Goal: Complete application form: Complete application form

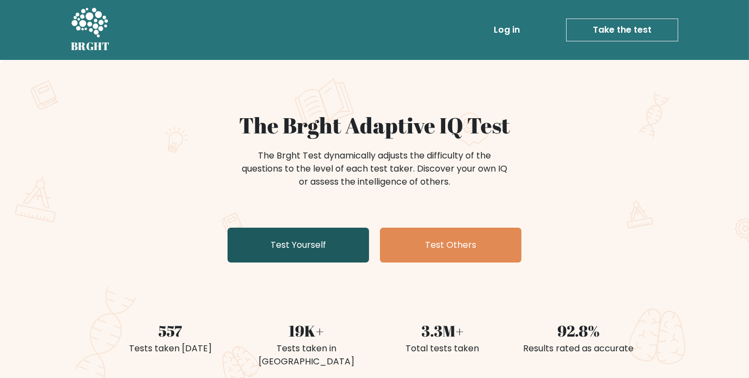
click at [345, 228] on link "Test Yourself" at bounding box center [299, 245] width 142 height 35
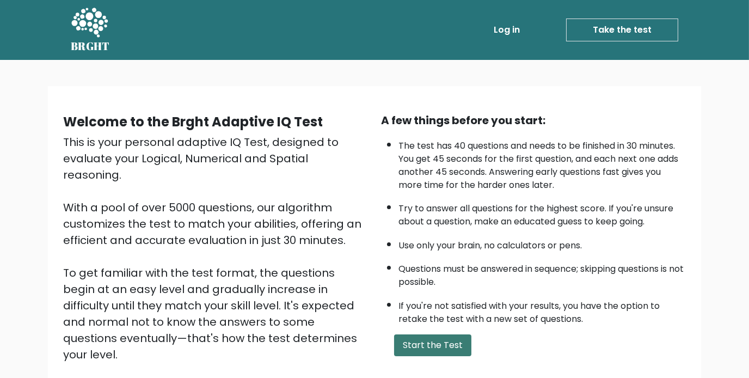
click at [409, 334] on button "Start the Test" at bounding box center [432, 345] width 77 height 22
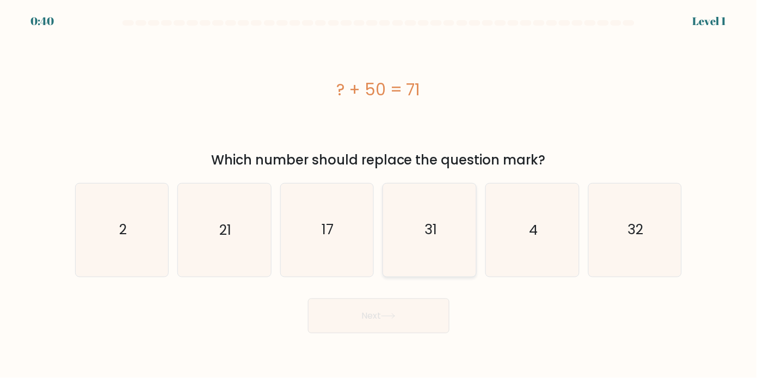
click at [432, 228] on text "31" at bounding box center [431, 230] width 13 height 20
click at [380, 194] on input "d. 31" at bounding box center [379, 191] width 1 height 5
radio input "true"
click at [248, 213] on icon "21" at bounding box center [224, 229] width 93 height 93
click at [379, 194] on input "b. 21" at bounding box center [379, 191] width 1 height 5
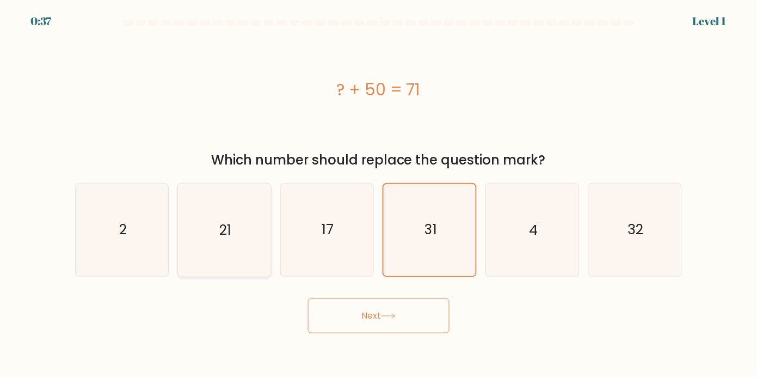
radio input "true"
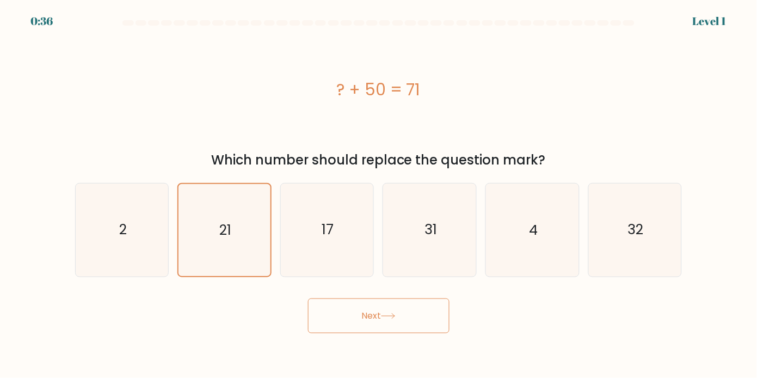
click at [370, 311] on button "Next" at bounding box center [379, 315] width 142 height 35
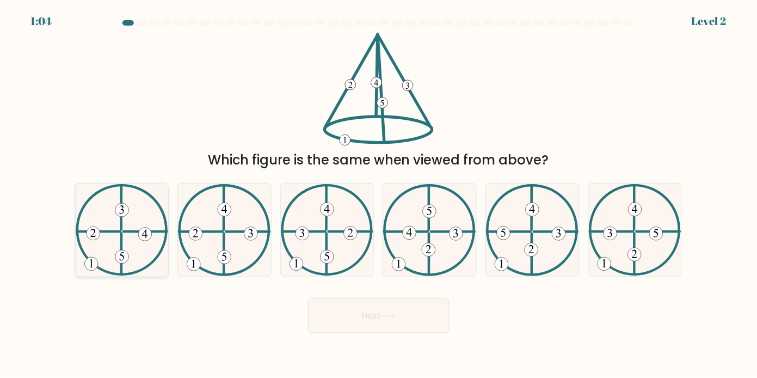
click at [83, 240] on icon at bounding box center [122, 230] width 93 height 92
click at [379, 194] on input "a." at bounding box center [379, 191] width 1 height 5
radio input "true"
click at [195, 227] on 252 at bounding box center [196, 234] width 14 height 14
click at [379, 194] on input "b." at bounding box center [379, 191] width 1 height 5
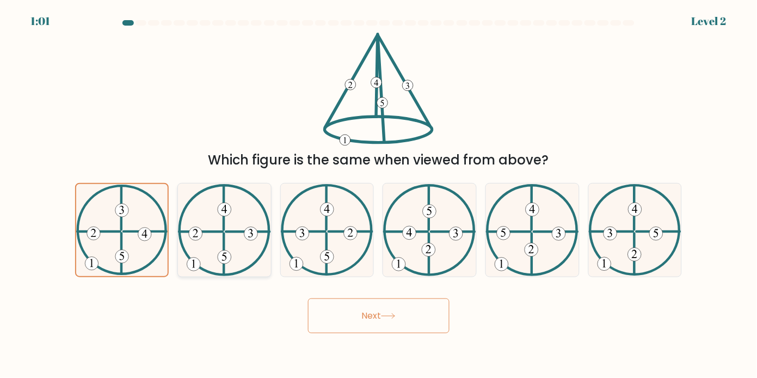
radio input "true"
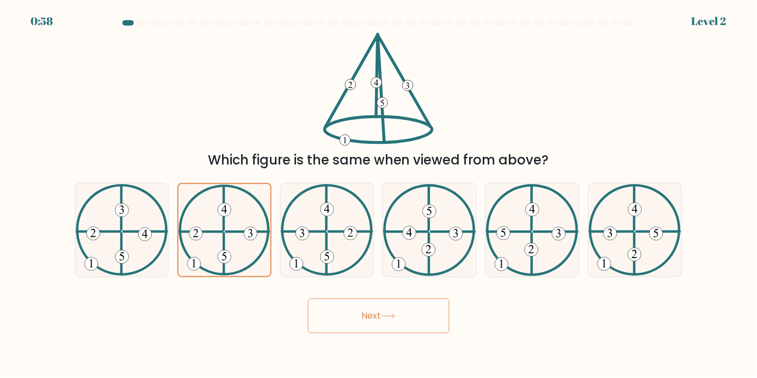
click at [369, 298] on button "Next" at bounding box center [379, 315] width 142 height 35
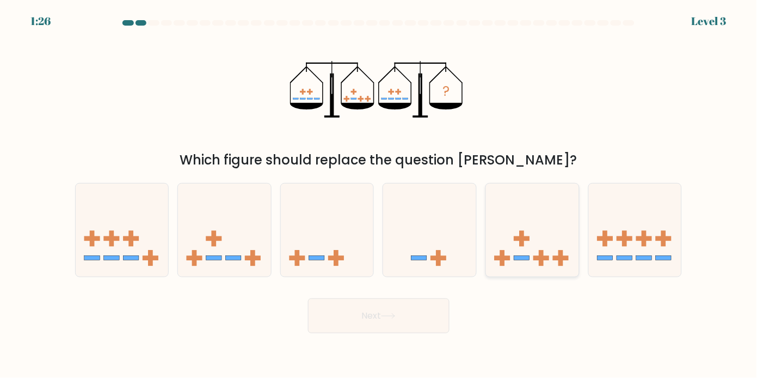
click at [507, 248] on icon at bounding box center [532, 230] width 93 height 77
click at [380, 194] on input "e." at bounding box center [379, 191] width 1 height 5
radio input "true"
click at [378, 320] on button "Next" at bounding box center [379, 315] width 142 height 35
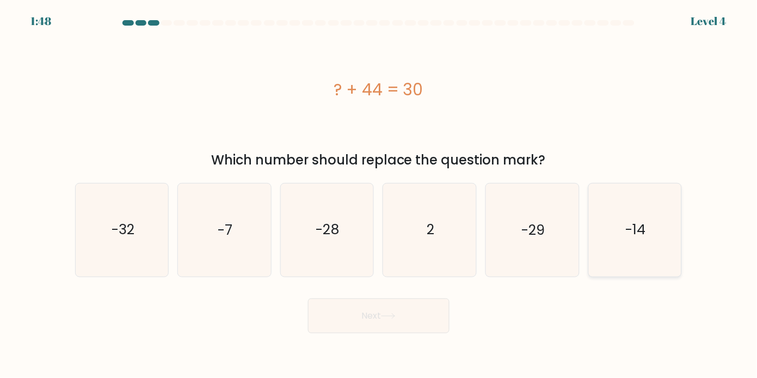
click at [591, 232] on icon "-14" at bounding box center [635, 229] width 93 height 93
click at [380, 194] on input "f. -14" at bounding box center [379, 191] width 1 height 5
radio input "true"
click at [428, 302] on button "Next" at bounding box center [379, 315] width 142 height 35
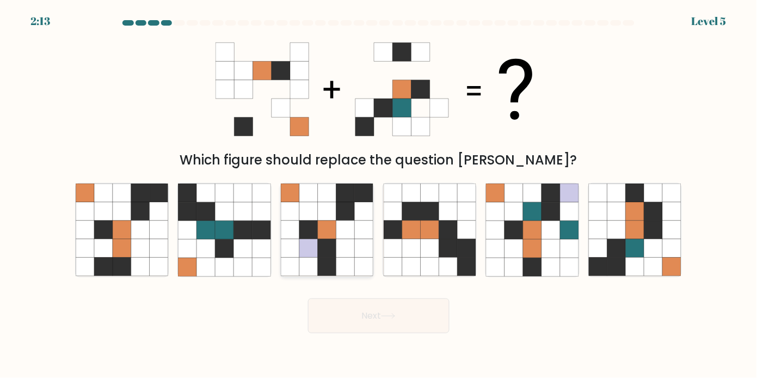
click at [326, 203] on icon at bounding box center [327, 211] width 19 height 19
click at [379, 194] on input "c." at bounding box center [379, 191] width 1 height 5
radio input "true"
click at [389, 311] on button "Next" at bounding box center [379, 315] width 142 height 35
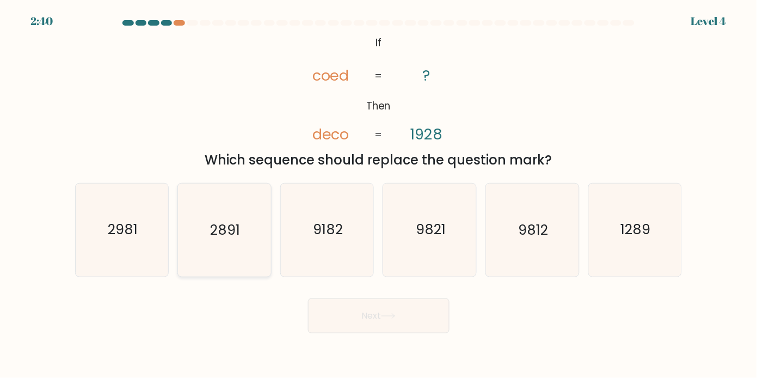
click at [211, 237] on icon "2891" at bounding box center [224, 229] width 93 height 93
click at [379, 194] on input "b. 2891" at bounding box center [379, 191] width 1 height 5
radio input "true"
click at [406, 298] on button "Next" at bounding box center [379, 315] width 142 height 35
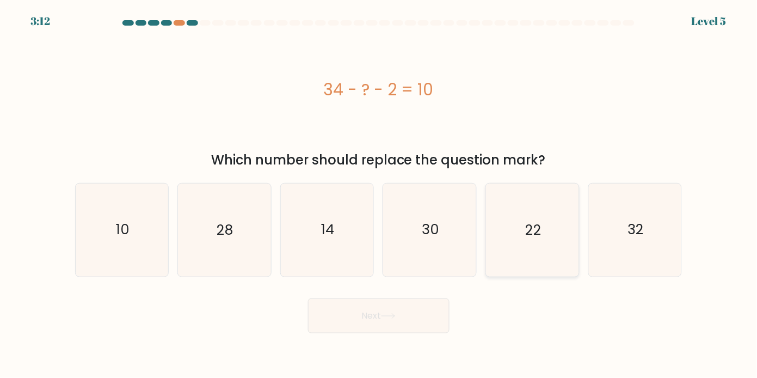
click at [566, 248] on icon "22" at bounding box center [532, 229] width 93 height 93
click at [380, 194] on input "e. 22" at bounding box center [379, 191] width 1 height 5
radio input "true"
click at [385, 300] on button "Next" at bounding box center [379, 315] width 142 height 35
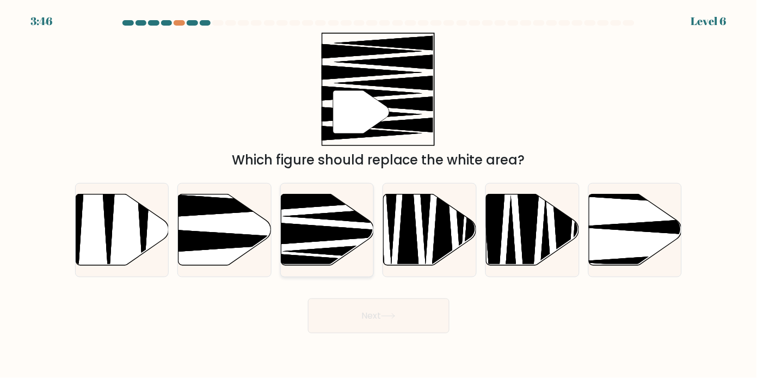
click at [342, 257] on icon at bounding box center [345, 265] width 167 height 24
click at [379, 194] on input "c." at bounding box center [379, 191] width 1 height 5
radio input "true"
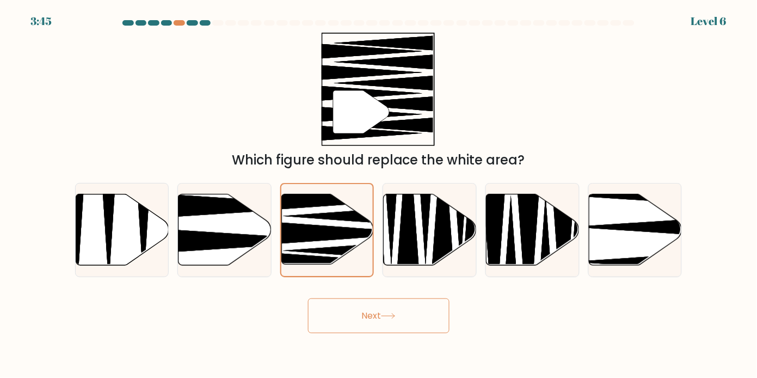
click at [390, 319] on button "Next" at bounding box center [379, 315] width 142 height 35
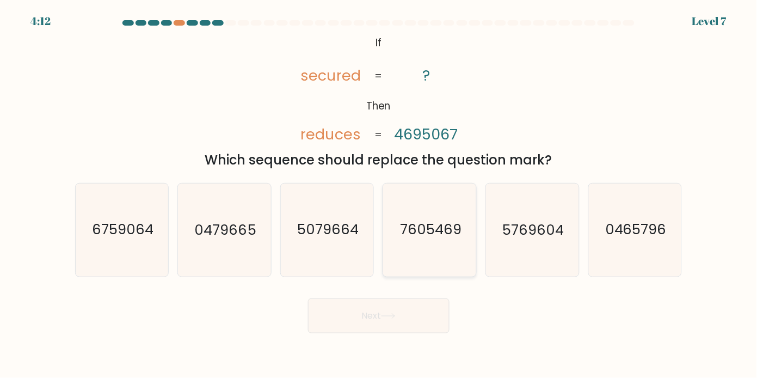
click at [415, 242] on icon "7605469" at bounding box center [430, 229] width 93 height 93
click at [380, 194] on input "d. 7605469" at bounding box center [379, 191] width 1 height 5
radio input "true"
click at [396, 314] on button "Next" at bounding box center [379, 315] width 142 height 35
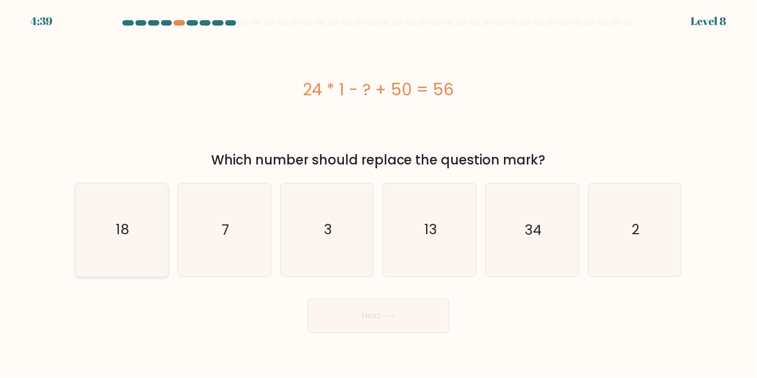
click at [123, 234] on icon "18" at bounding box center [122, 229] width 93 height 93
click at [379, 194] on input "a. 18" at bounding box center [379, 191] width 1 height 5
radio input "true"
click at [350, 299] on button "Next" at bounding box center [379, 315] width 142 height 35
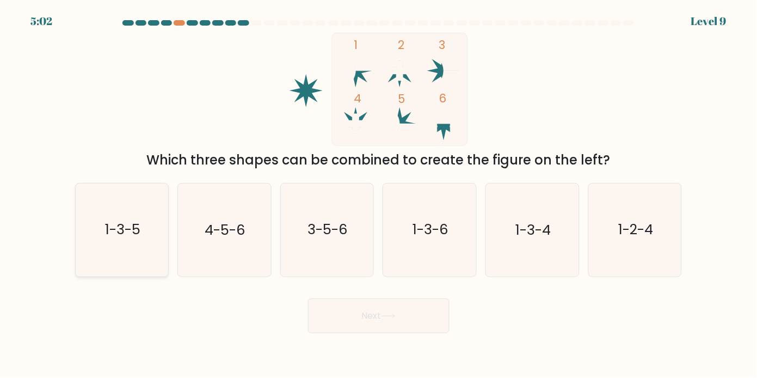
click at [117, 236] on icon "1-3-5" at bounding box center [122, 229] width 93 height 93
click at [379, 194] on input "a. 1-3-5" at bounding box center [379, 191] width 1 height 5
radio input "true"
click at [387, 315] on button "Next" at bounding box center [379, 315] width 142 height 35
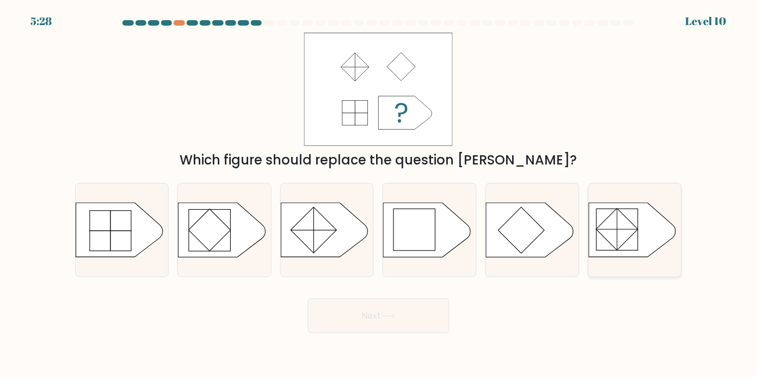
click at [646, 243] on icon at bounding box center [632, 230] width 87 height 54
click at [380, 194] on input "f." at bounding box center [379, 191] width 1 height 5
radio input "true"
click at [350, 210] on icon at bounding box center [324, 230] width 87 height 54
click at [379, 194] on input "c." at bounding box center [379, 191] width 1 height 5
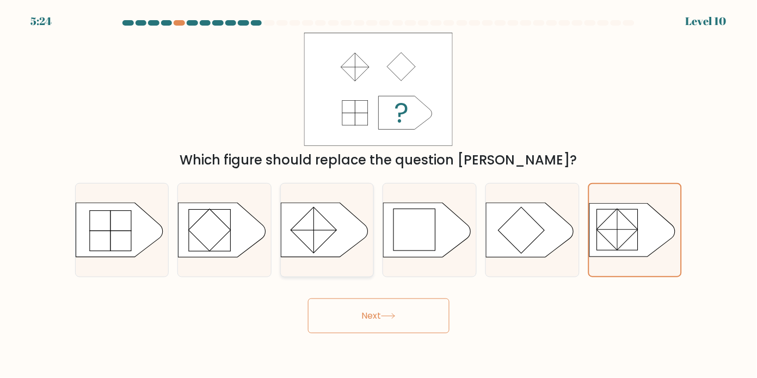
radio input "true"
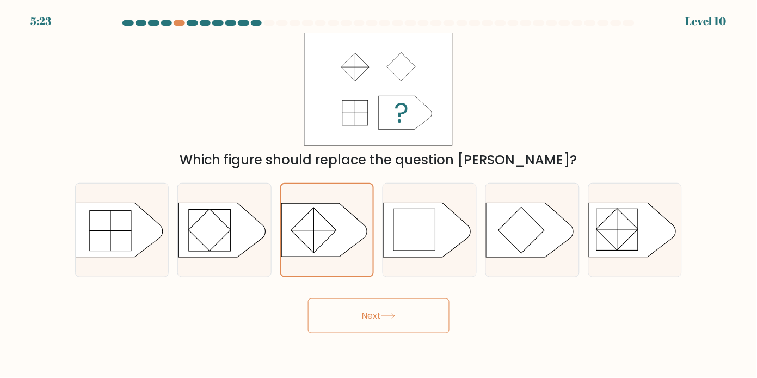
click at [406, 299] on button "Next" at bounding box center [379, 315] width 142 height 35
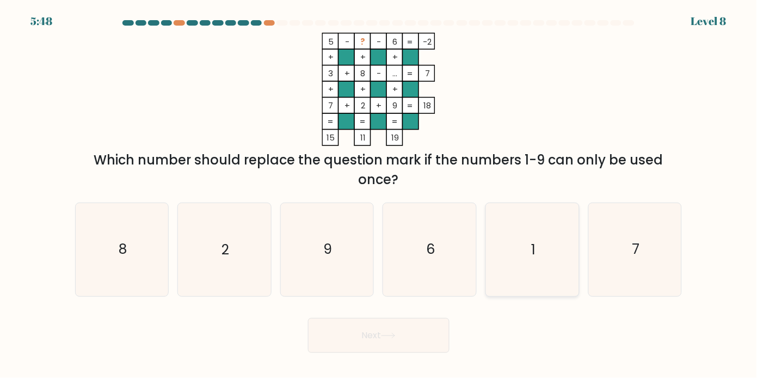
click at [537, 245] on icon "1" at bounding box center [532, 249] width 93 height 93
click at [380, 194] on input "e. 1" at bounding box center [379, 191] width 1 height 5
radio input "true"
click at [395, 319] on button "Next" at bounding box center [379, 335] width 142 height 35
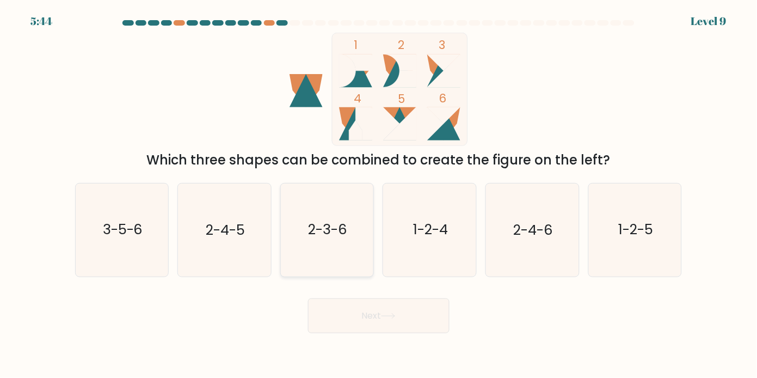
click at [326, 210] on icon "2-3-6" at bounding box center [327, 229] width 93 height 93
click at [379, 194] on input "c. 2-3-6" at bounding box center [379, 191] width 1 height 5
radio input "true"
click at [353, 308] on button "Next" at bounding box center [379, 315] width 142 height 35
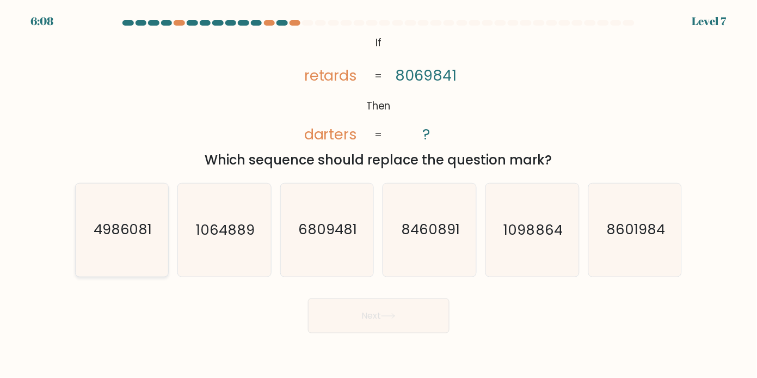
click at [142, 220] on text "4986081" at bounding box center [123, 230] width 59 height 20
click at [379, 194] on input "a. 4986081" at bounding box center [379, 191] width 1 height 5
radio input "true"
click at [360, 306] on button "Next" at bounding box center [379, 315] width 142 height 35
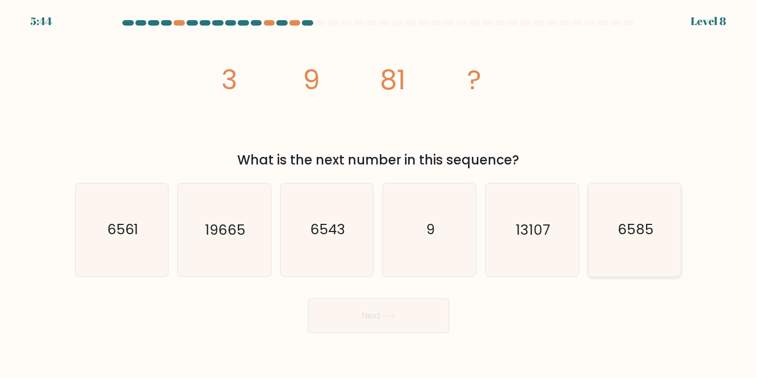
click at [674, 216] on icon "6585" at bounding box center [635, 229] width 93 height 93
click at [380, 194] on input "f. 6585" at bounding box center [379, 191] width 1 height 5
radio input "true"
click at [125, 200] on icon "6561" at bounding box center [122, 229] width 93 height 93
click at [379, 194] on input "a. 6561" at bounding box center [379, 191] width 1 height 5
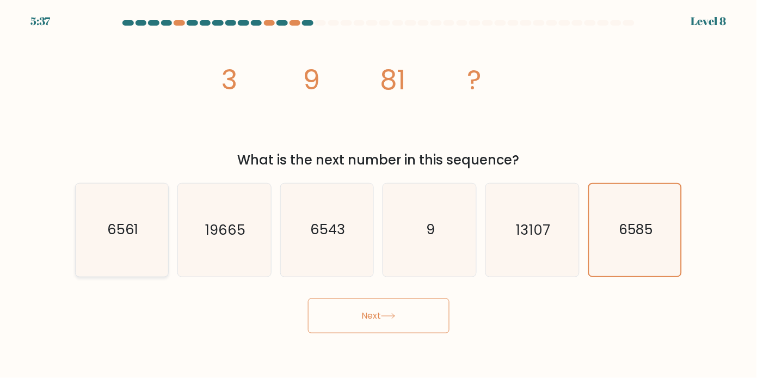
radio input "true"
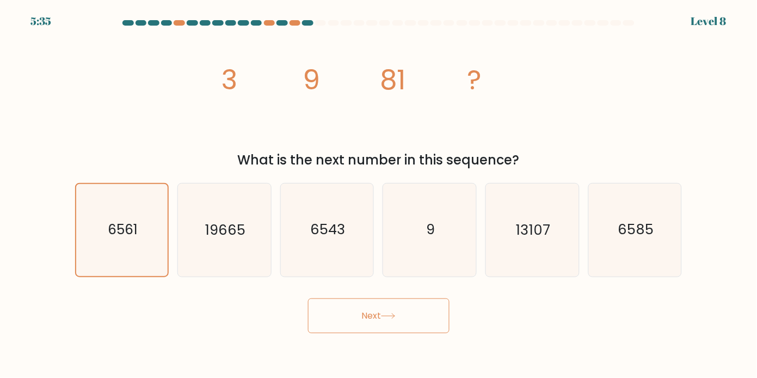
click at [426, 308] on button "Next" at bounding box center [379, 315] width 142 height 35
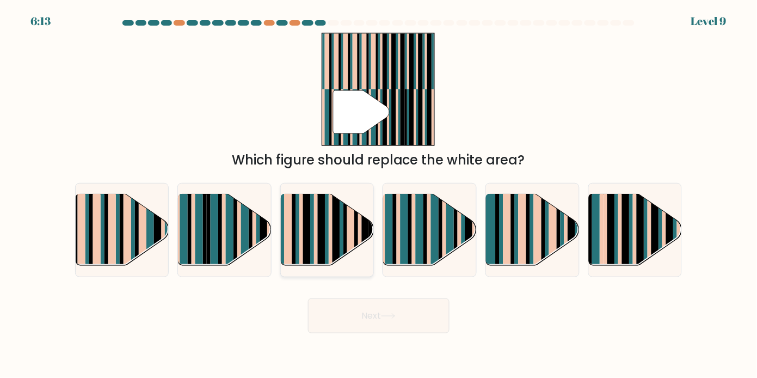
click at [328, 248] on rect at bounding box center [328, 222] width 4 height 92
click at [379, 194] on input "c." at bounding box center [379, 191] width 1 height 5
radio input "true"
click at [364, 310] on button "Next" at bounding box center [379, 315] width 142 height 35
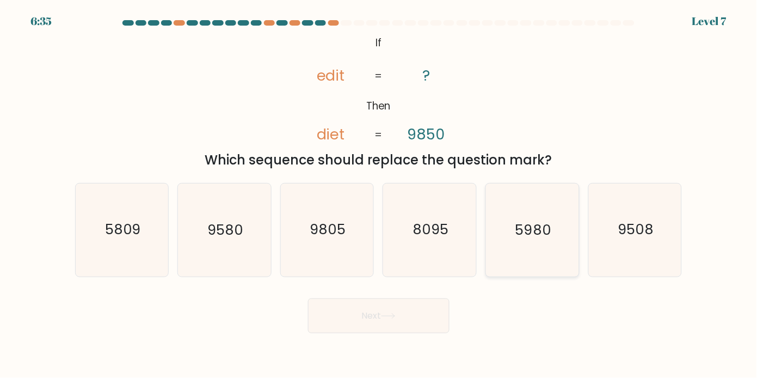
click at [513, 212] on icon "5980" at bounding box center [532, 229] width 93 height 93
click at [380, 194] on input "e. 5980" at bounding box center [379, 191] width 1 height 5
radio input "true"
click at [398, 304] on button "Next" at bounding box center [379, 315] width 142 height 35
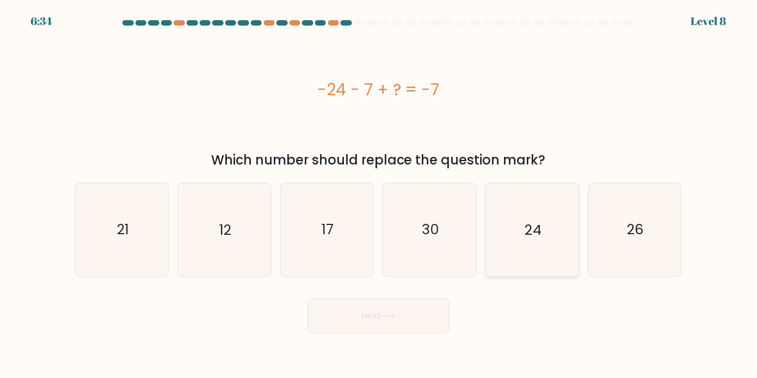
click at [500, 235] on icon "24" at bounding box center [532, 229] width 93 height 93
click at [380, 194] on input "e. 24" at bounding box center [379, 191] width 1 height 5
radio input "true"
click at [415, 310] on button "Next" at bounding box center [379, 315] width 142 height 35
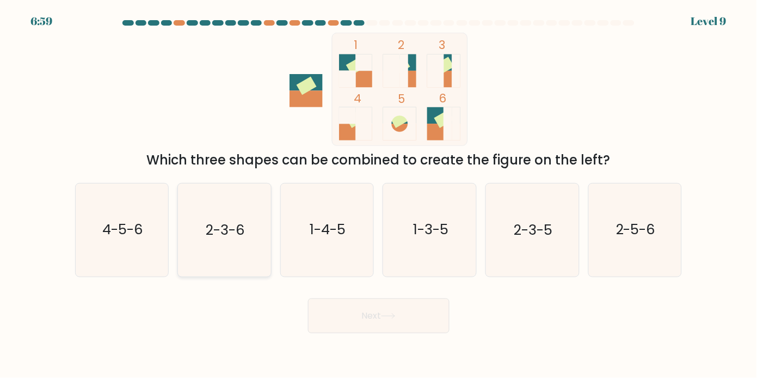
click at [254, 242] on icon "2-3-6" at bounding box center [224, 229] width 93 height 93
click at [379, 194] on input "b. 2-3-6" at bounding box center [379, 191] width 1 height 5
radio input "true"
click at [424, 305] on button "Next" at bounding box center [379, 315] width 142 height 35
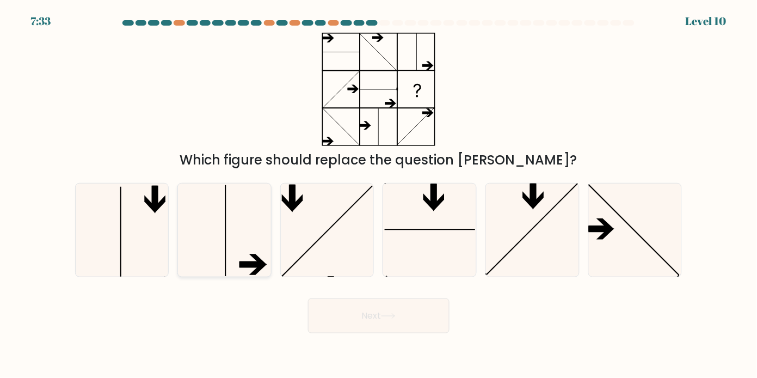
click at [254, 241] on icon at bounding box center [224, 229] width 93 height 93
click at [379, 194] on input "b." at bounding box center [379, 191] width 1 height 5
radio input "true"
click at [405, 311] on button "Next" at bounding box center [379, 315] width 142 height 35
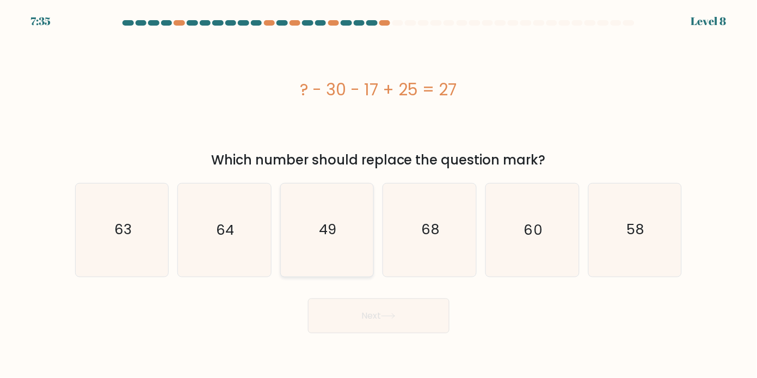
click at [346, 235] on icon "49" at bounding box center [327, 229] width 93 height 93
click at [379, 194] on input "c. 49" at bounding box center [379, 191] width 1 height 5
radio input "true"
click at [419, 305] on button "Next" at bounding box center [379, 315] width 142 height 35
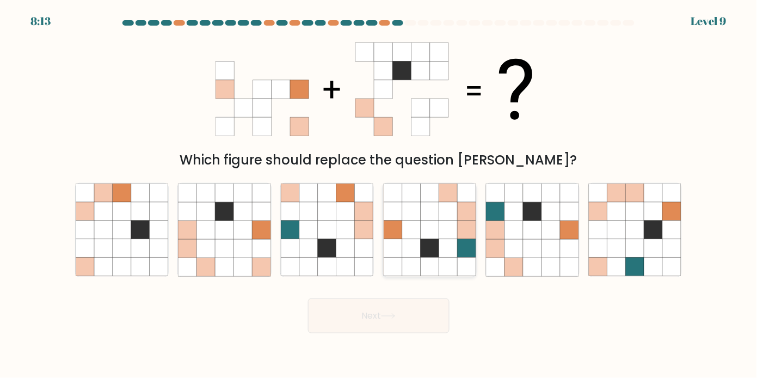
click at [423, 244] on icon at bounding box center [430, 248] width 19 height 19
click at [380, 194] on input "d." at bounding box center [379, 191] width 1 height 5
radio input "true"
click at [612, 214] on icon at bounding box center [617, 211] width 19 height 19
click at [380, 194] on input "f." at bounding box center [379, 191] width 1 height 5
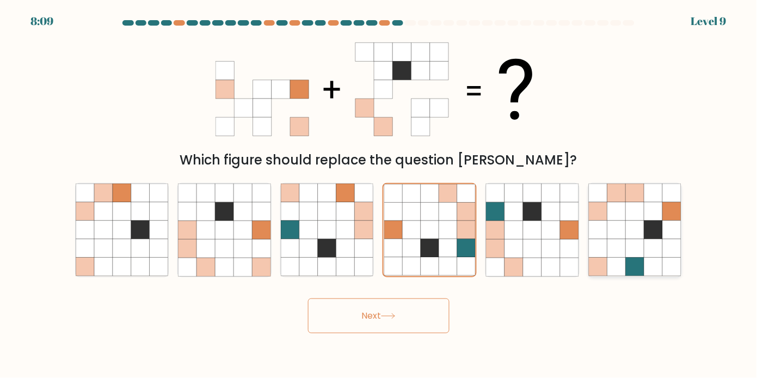
radio input "true"
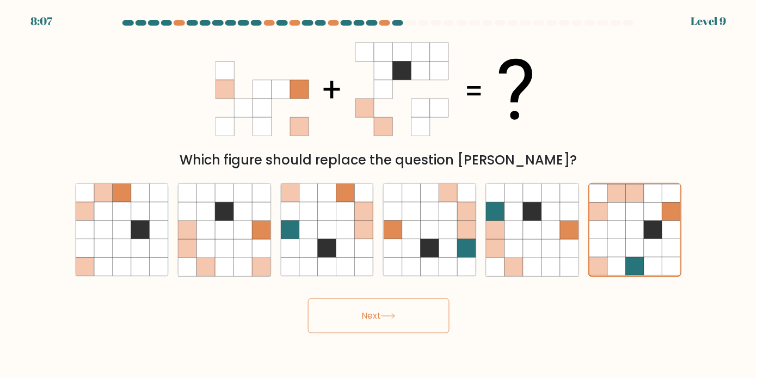
click at [423, 302] on button "Next" at bounding box center [379, 315] width 142 height 35
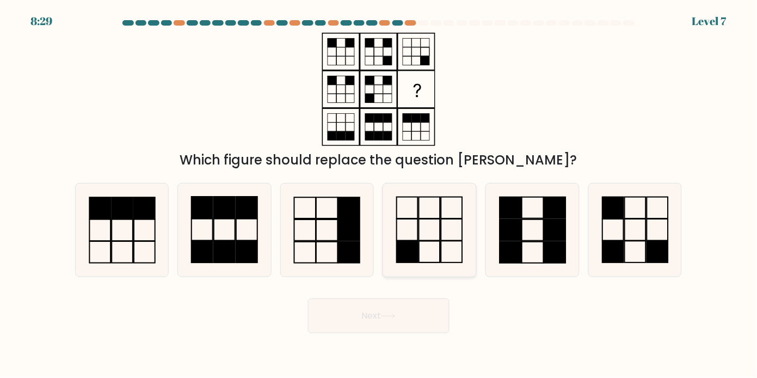
click at [422, 250] on icon at bounding box center [430, 229] width 93 height 93
click at [380, 194] on input "d." at bounding box center [379, 191] width 1 height 5
radio input "true"
click at [419, 303] on button "Next" at bounding box center [379, 315] width 142 height 35
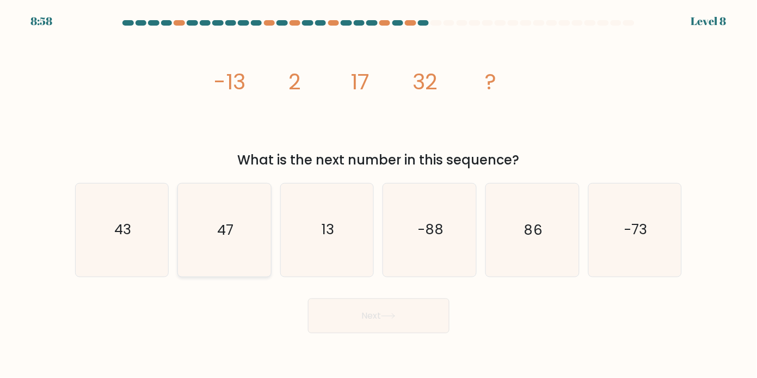
click at [242, 207] on icon "47" at bounding box center [224, 229] width 93 height 93
click at [379, 194] on input "b. 47" at bounding box center [379, 191] width 1 height 5
radio input "true"
click at [354, 307] on button "Next" at bounding box center [379, 315] width 142 height 35
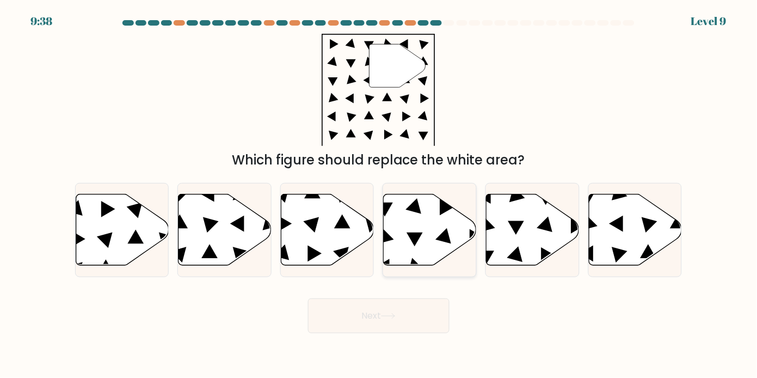
click at [414, 211] on icon at bounding box center [430, 229] width 93 height 71
click at [380, 194] on input "d." at bounding box center [379, 191] width 1 height 5
radio input "true"
click at [343, 227] on icon at bounding box center [328, 229] width 93 height 71
click at [379, 194] on input "c." at bounding box center [379, 191] width 1 height 5
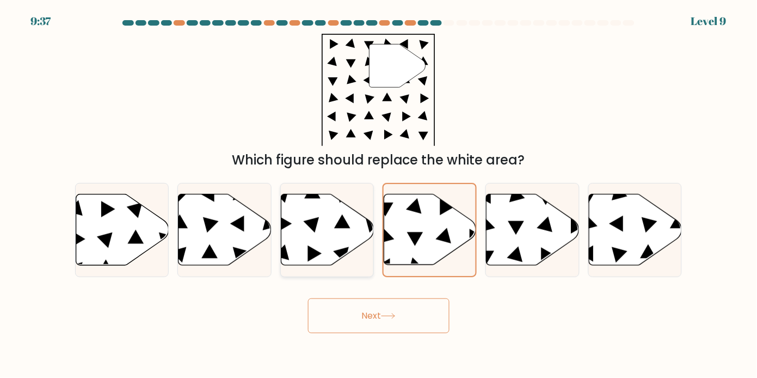
radio input "true"
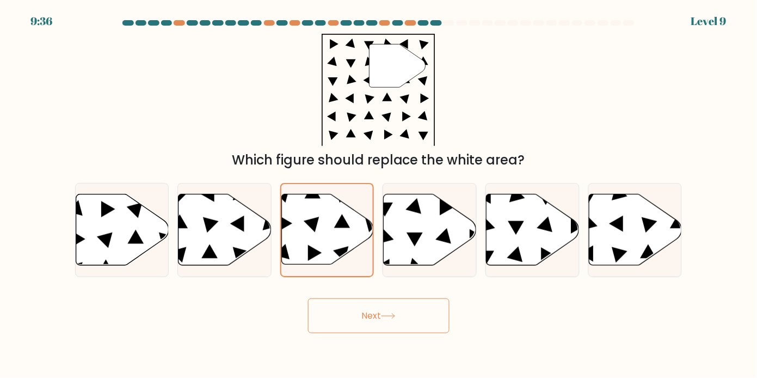
click at [403, 310] on button "Next" at bounding box center [379, 315] width 142 height 35
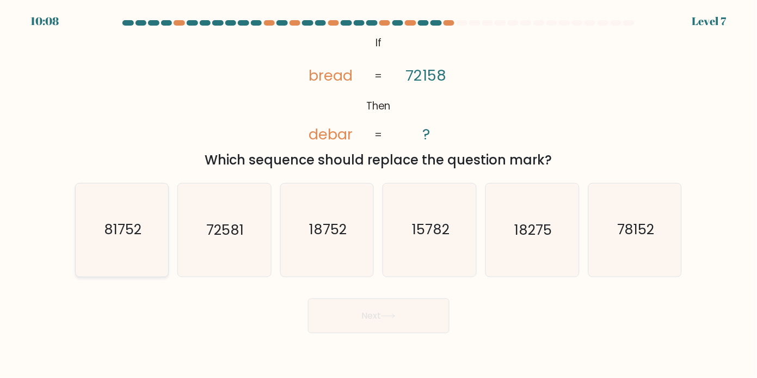
click at [160, 215] on icon "81752" at bounding box center [122, 229] width 93 height 93
click at [379, 194] on input "a. 81752" at bounding box center [379, 191] width 1 height 5
radio input "true"
click at [332, 298] on button "Next" at bounding box center [379, 315] width 142 height 35
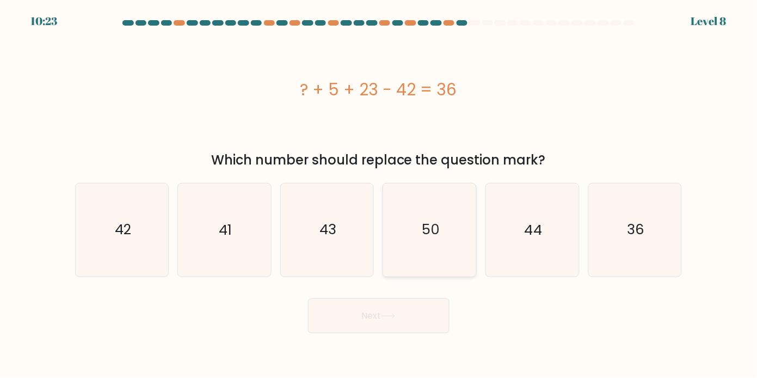
click at [409, 228] on icon "50" at bounding box center [430, 229] width 93 height 93
click at [380, 194] on input "d. 50" at bounding box center [379, 191] width 1 height 5
radio input "true"
click at [427, 307] on button "Next" at bounding box center [379, 315] width 142 height 35
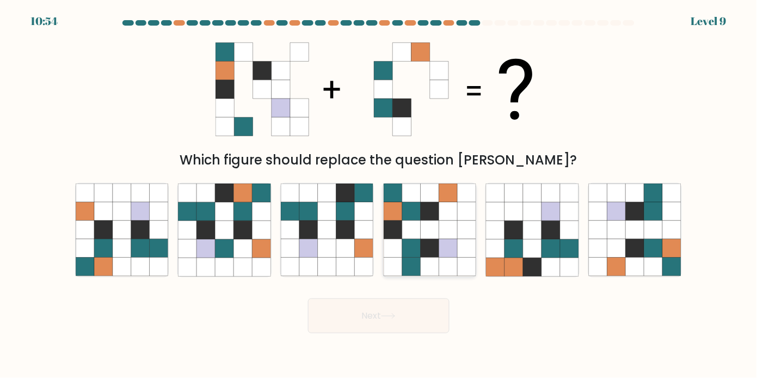
click at [465, 231] on icon at bounding box center [467, 230] width 19 height 19
click at [380, 194] on input "d." at bounding box center [379, 191] width 1 height 5
radio input "true"
click at [427, 308] on button "Next" at bounding box center [379, 315] width 142 height 35
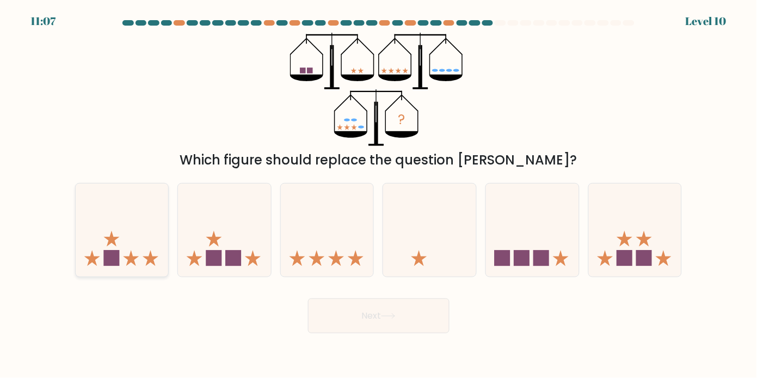
click at [144, 246] on icon at bounding box center [122, 230] width 93 height 77
click at [379, 194] on input "a." at bounding box center [379, 191] width 1 height 5
radio input "true"
click at [384, 313] on icon at bounding box center [388, 316] width 15 height 6
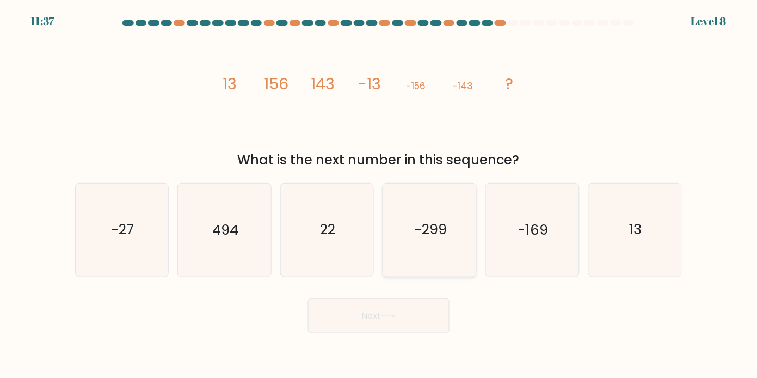
click at [452, 218] on icon "-299" at bounding box center [430, 229] width 93 height 93
click at [380, 194] on input "d. -299" at bounding box center [379, 191] width 1 height 5
radio input "true"
click at [537, 228] on text "-169" at bounding box center [533, 230] width 29 height 20
click at [380, 194] on input "e. -169" at bounding box center [379, 191] width 1 height 5
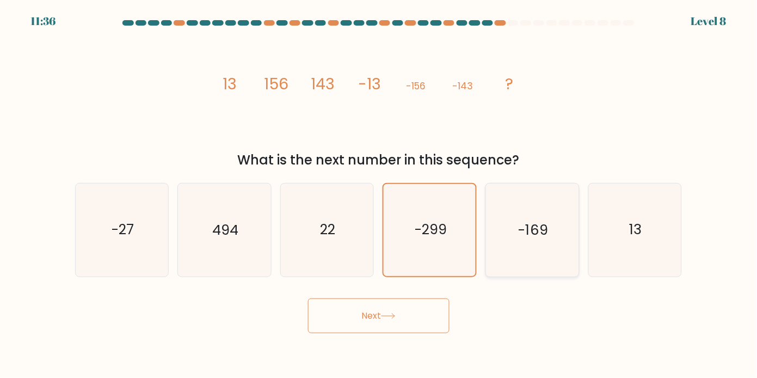
radio input "true"
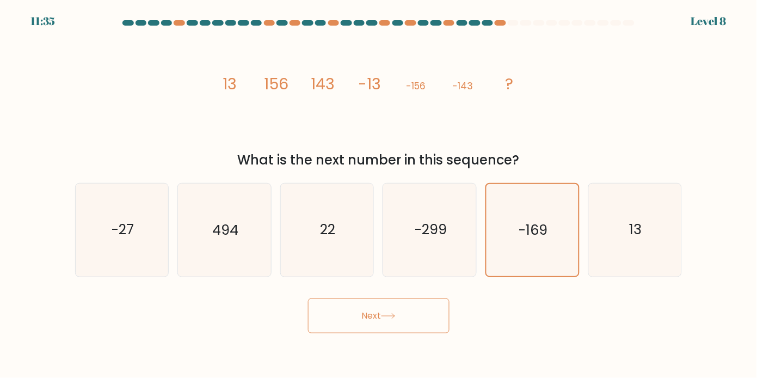
click at [428, 309] on button "Next" at bounding box center [379, 315] width 142 height 35
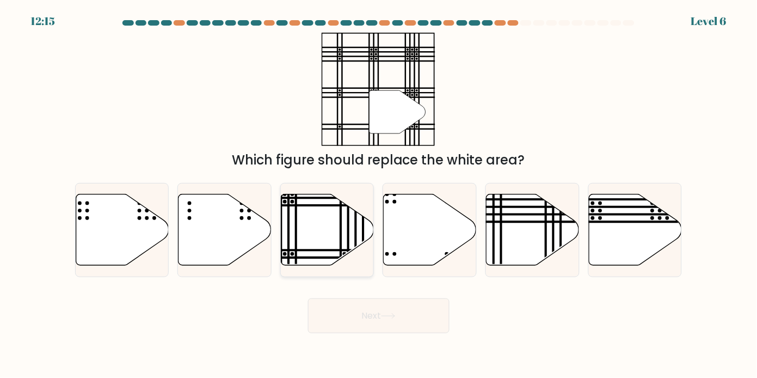
click at [361, 258] on line at bounding box center [296, 258] width 187 height 0
click at [379, 194] on input "c." at bounding box center [379, 191] width 1 height 5
radio input "true"
click at [399, 316] on button "Next" at bounding box center [379, 315] width 142 height 35
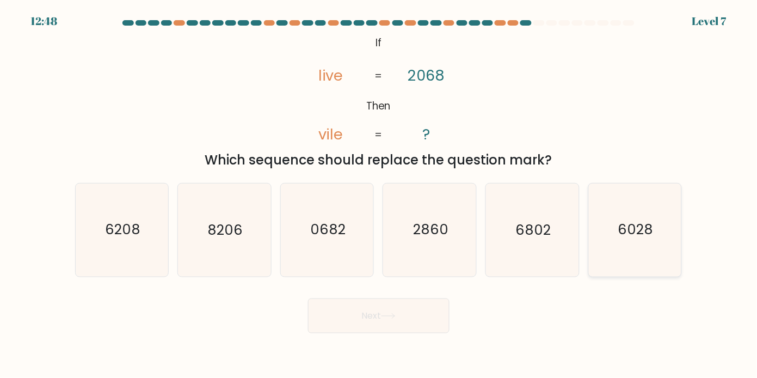
click at [626, 225] on text "6028" at bounding box center [636, 230] width 35 height 20
click at [380, 194] on input "f. 6028" at bounding box center [379, 191] width 1 height 5
radio input "true"
click at [430, 313] on button "Next" at bounding box center [379, 315] width 142 height 35
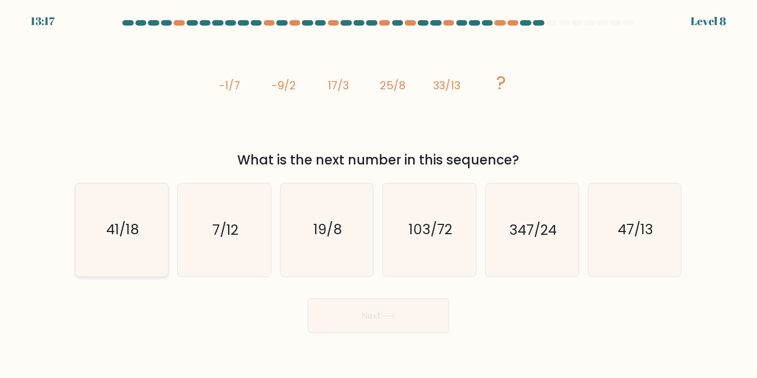
click at [125, 235] on icon "41/18" at bounding box center [122, 229] width 93 height 93
click at [379, 194] on input "a. 41/18" at bounding box center [379, 191] width 1 height 5
radio input "true"
click at [348, 313] on button "Next" at bounding box center [379, 315] width 142 height 35
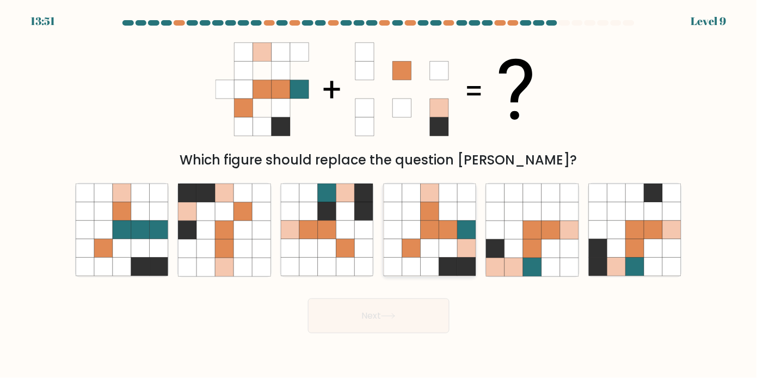
click at [436, 239] on icon at bounding box center [430, 248] width 19 height 19
click at [380, 194] on input "d." at bounding box center [379, 191] width 1 height 5
radio input "true"
click at [406, 309] on button "Next" at bounding box center [379, 315] width 142 height 35
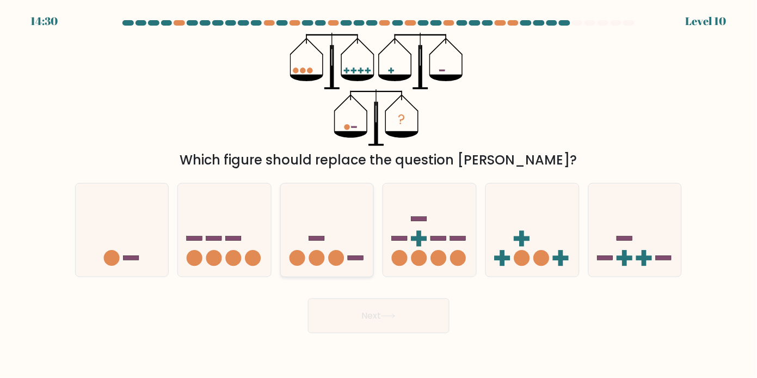
click at [313, 228] on icon at bounding box center [327, 230] width 93 height 77
click at [379, 194] on input "c." at bounding box center [379, 191] width 1 height 5
radio input "true"
click at [534, 209] on icon at bounding box center [532, 230] width 93 height 77
click at [380, 194] on input "e." at bounding box center [379, 191] width 1 height 5
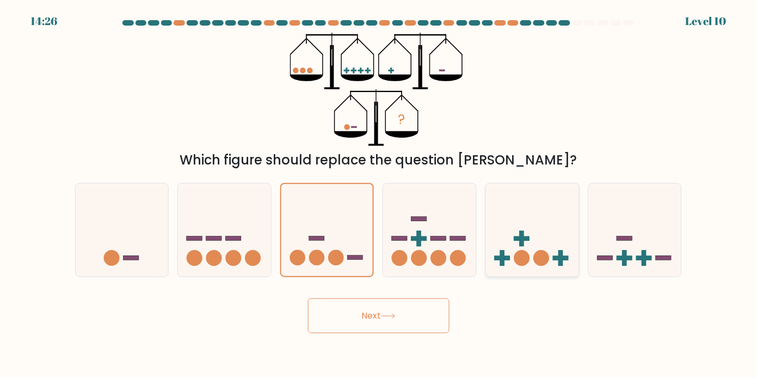
radio input "true"
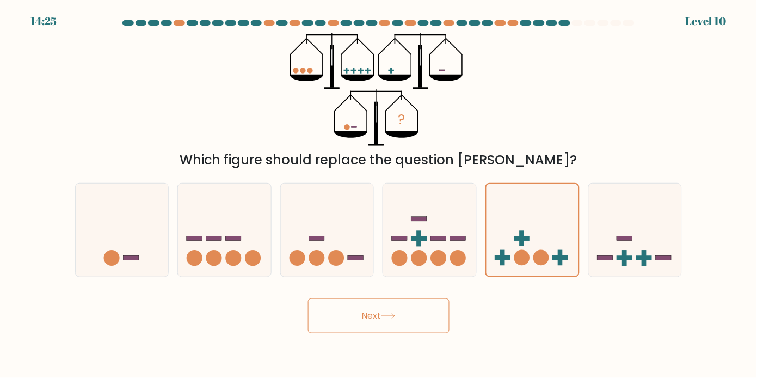
click at [437, 298] on button "Next" at bounding box center [379, 315] width 142 height 35
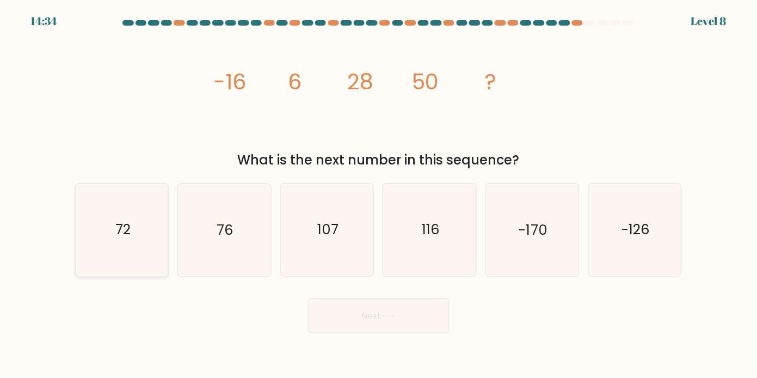
click at [110, 222] on icon "72" at bounding box center [122, 229] width 93 height 93
click at [379, 194] on input "a. 72" at bounding box center [379, 191] width 1 height 5
radio input "true"
click at [405, 299] on button "Next" at bounding box center [379, 315] width 142 height 35
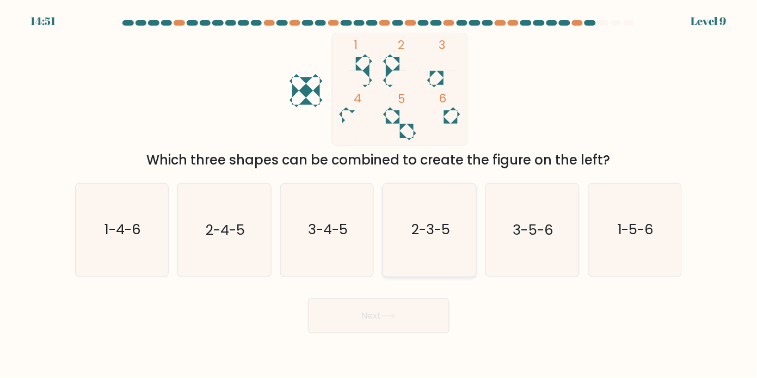
click at [424, 253] on icon "2-3-5" at bounding box center [430, 229] width 93 height 93
click at [380, 194] on input "d. 2-3-5" at bounding box center [379, 191] width 1 height 5
radio input "true"
click at [422, 298] on button "Next" at bounding box center [379, 315] width 142 height 35
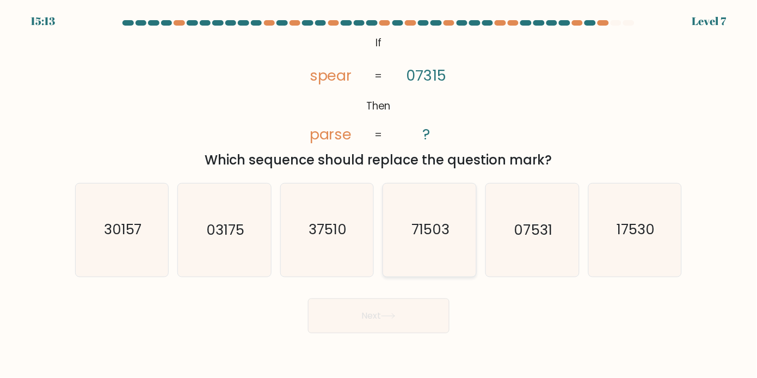
click at [443, 233] on text "71503" at bounding box center [431, 230] width 38 height 20
click at [380, 194] on input "d. 71503" at bounding box center [379, 191] width 1 height 5
radio input "true"
click at [399, 303] on button "Next" at bounding box center [379, 315] width 142 height 35
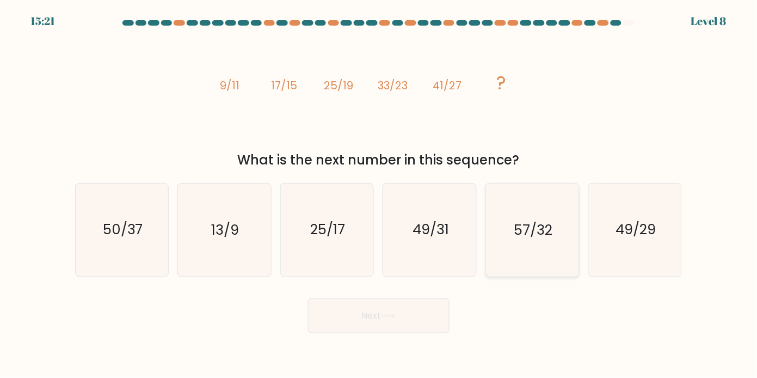
click at [528, 236] on icon "57/32" at bounding box center [532, 229] width 93 height 93
click at [380, 194] on input "e. 57/32" at bounding box center [379, 191] width 1 height 5
radio input "true"
click at [435, 301] on button "Next" at bounding box center [379, 315] width 142 height 35
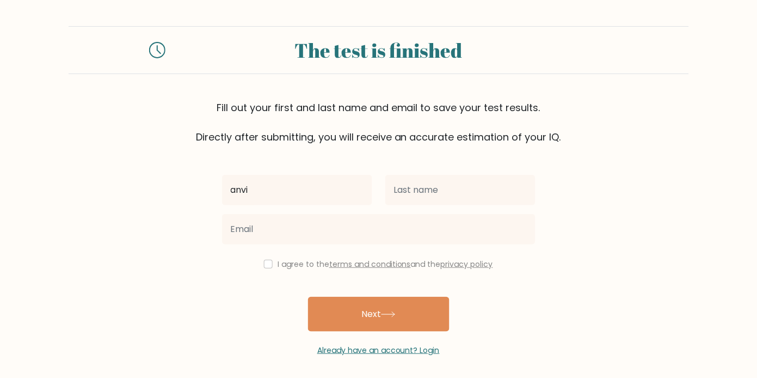
type input "anvi"
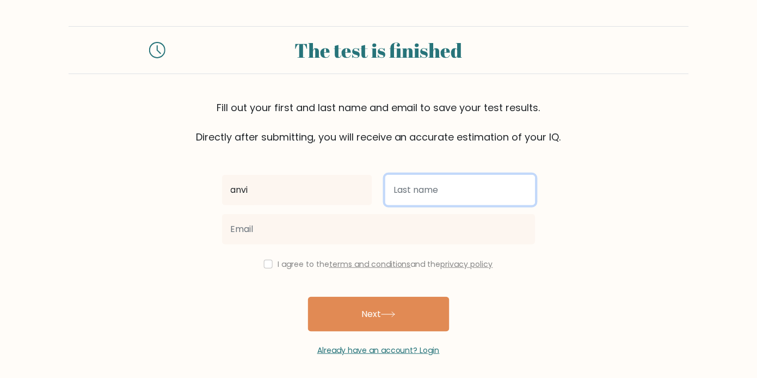
click at [439, 175] on input "text" at bounding box center [460, 190] width 150 height 30
type input "nn"
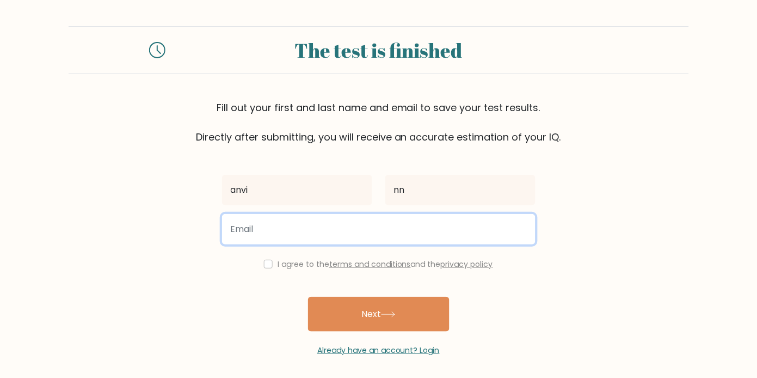
click at [416, 214] on input "email" at bounding box center [379, 229] width 314 height 30
type input "anvibajagai99@gmail.com"
click at [308, 297] on button "Next" at bounding box center [379, 314] width 142 height 35
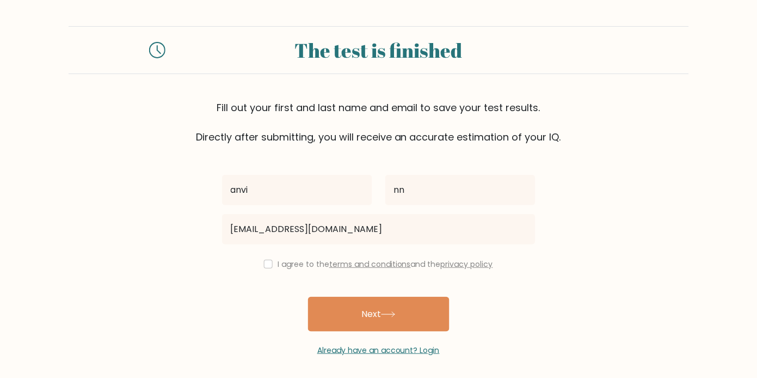
click at [302, 259] on label "I agree to the terms and conditions and the privacy policy" at bounding box center [386, 264] width 216 height 11
click at [273, 260] on input "checkbox" at bounding box center [268, 264] width 9 height 9
checkbox input "true"
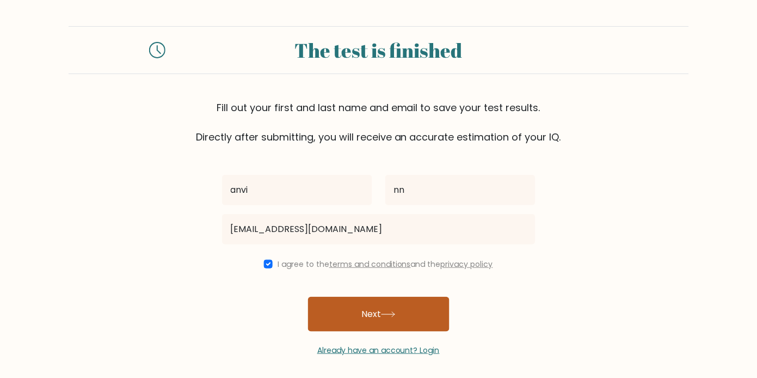
click at [354, 297] on button "Next" at bounding box center [379, 314] width 142 height 35
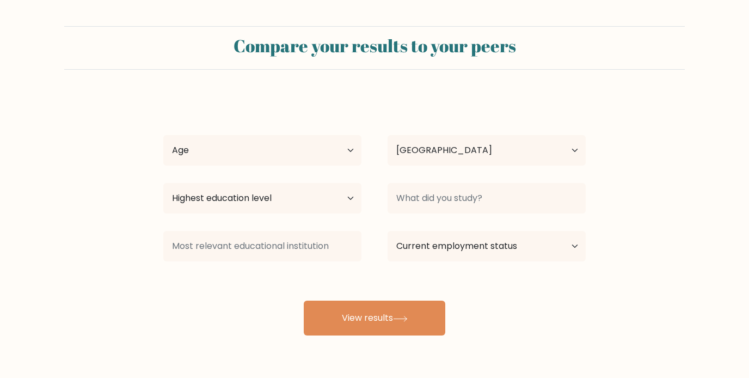
select select "NP"
click at [319, 135] on select "Age Under 18 years old 18-24 years old 25-34 years old 35-44 years old 45-54 ye…" at bounding box center [262, 150] width 198 height 30
select select "min_18"
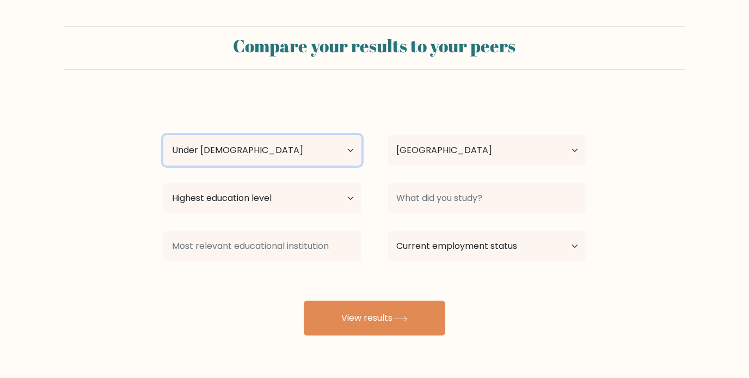
click at [163, 135] on select "Age Under 18 years old 18-24 years old 25-34 years old 35-44 years old 45-54 ye…" at bounding box center [262, 150] width 198 height 30
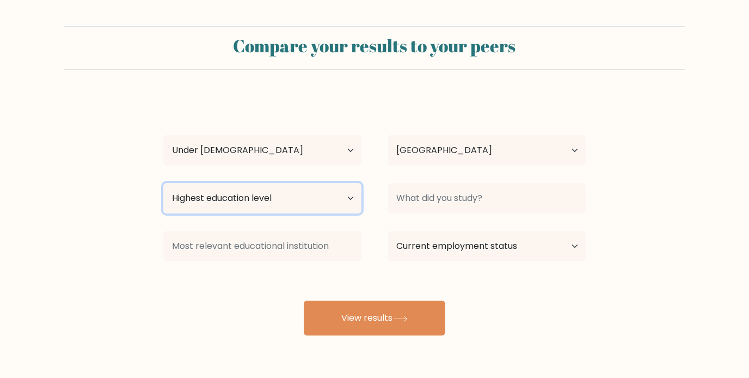
click at [266, 183] on select "Highest education level No schooling Primary Lower Secondary Upper Secondary Oc…" at bounding box center [262, 198] width 198 height 30
select select "upper_secondary"
click at [163, 183] on select "Highest education level No schooling Primary Lower Secondary Upper Secondary Oc…" at bounding box center [262, 198] width 198 height 30
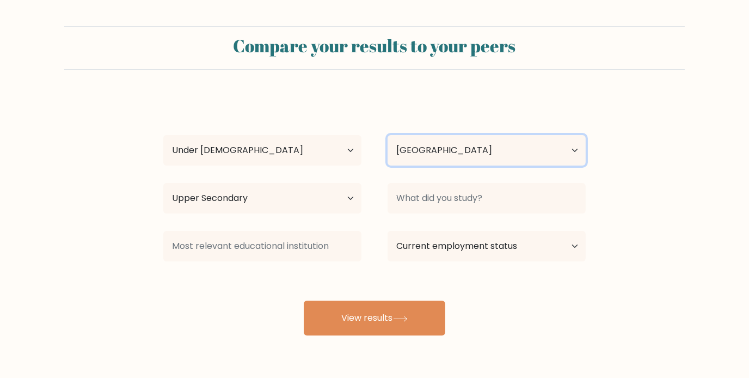
click at [462, 135] on select "Country Afghanistan Albania Algeria American Samoa Andorra Angola Anguilla Anta…" at bounding box center [487, 150] width 198 height 30
click at [388, 135] on select "Country Afghanistan Albania Algeria American Samoa Andorra Angola Anguilla Anta…" at bounding box center [487, 150] width 198 height 30
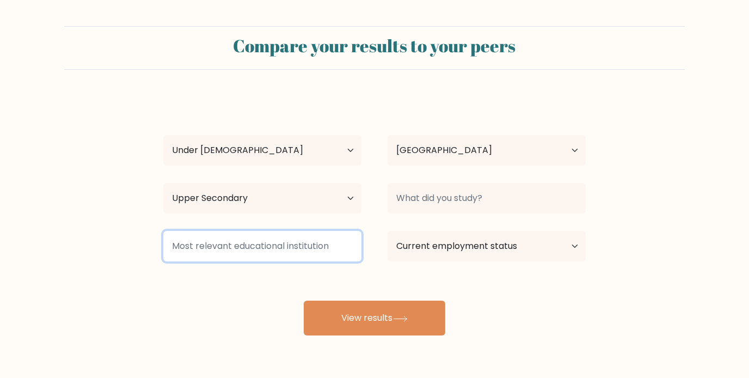
click at [311, 231] on input at bounding box center [262, 246] width 198 height 30
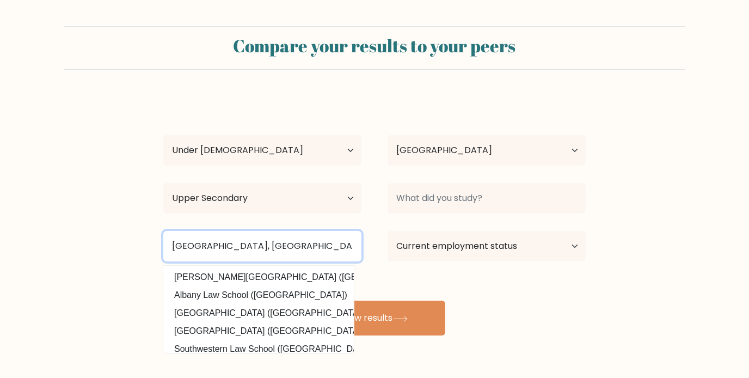
scroll to position [87, 0]
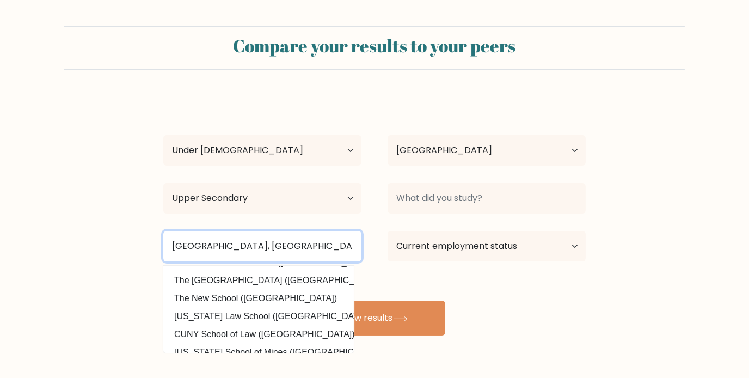
type input "st marys school, biratnagar"
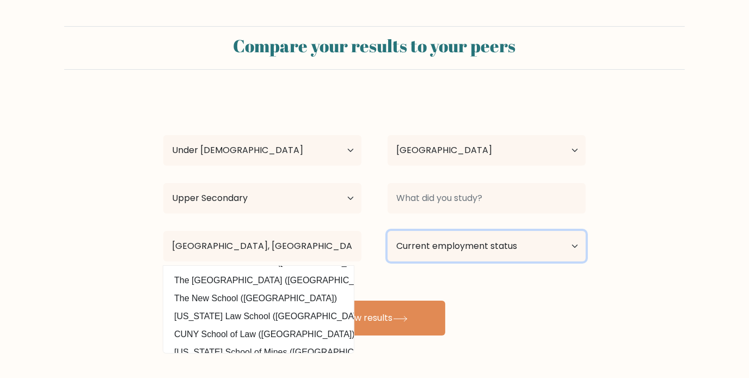
click at [448, 231] on select "Current employment status Employed Student Retired Other / prefer not to answer" at bounding box center [487, 246] width 198 height 30
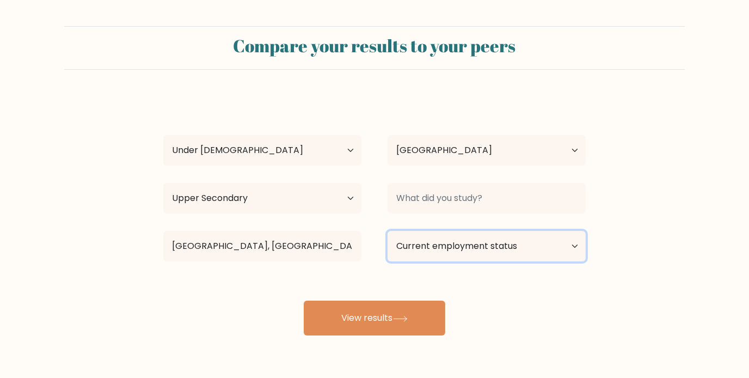
select select "student"
click at [388, 231] on select "Current employment status Employed Student Retired Other / prefer not to answer" at bounding box center [487, 246] width 198 height 30
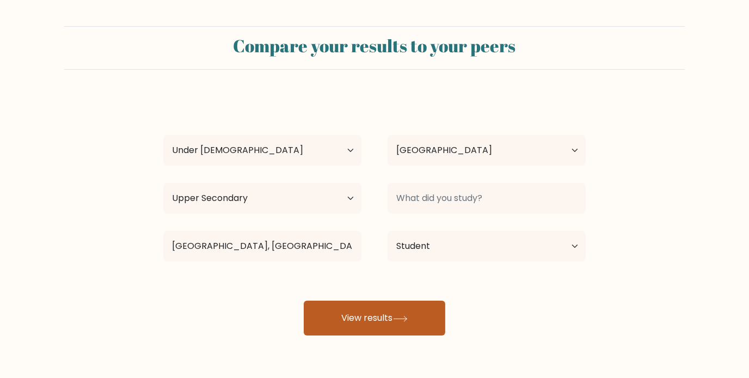
click at [393, 316] on icon at bounding box center [400, 319] width 15 height 6
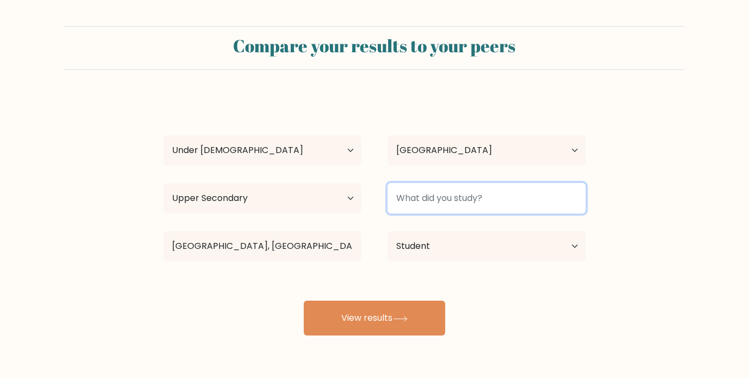
click at [438, 183] on input at bounding box center [487, 198] width 198 height 30
type input "highschool"
click at [304, 301] on button "View results" at bounding box center [375, 318] width 142 height 35
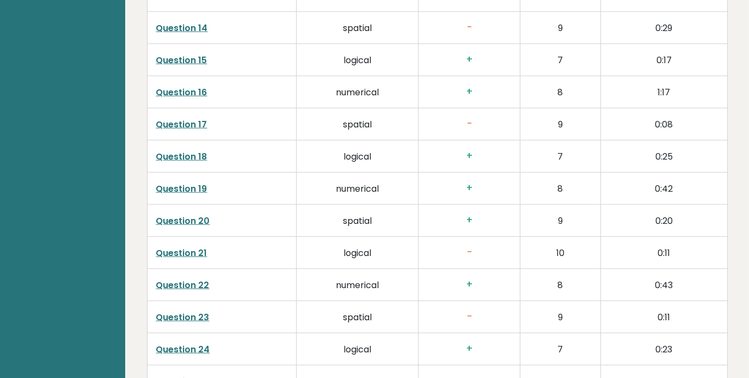
scroll to position [2195, 0]
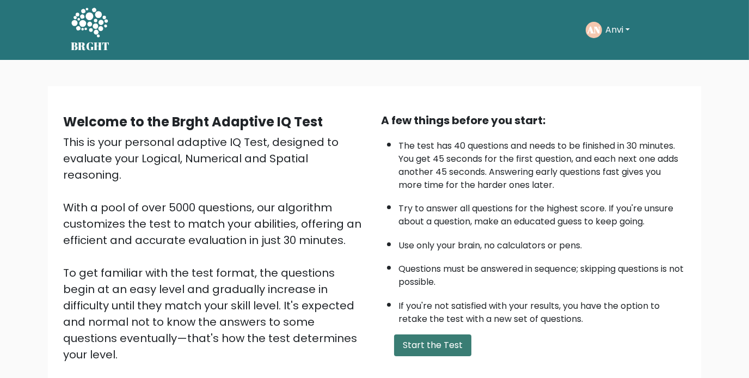
click at [429, 334] on button "Start the Test" at bounding box center [432, 345] width 77 height 22
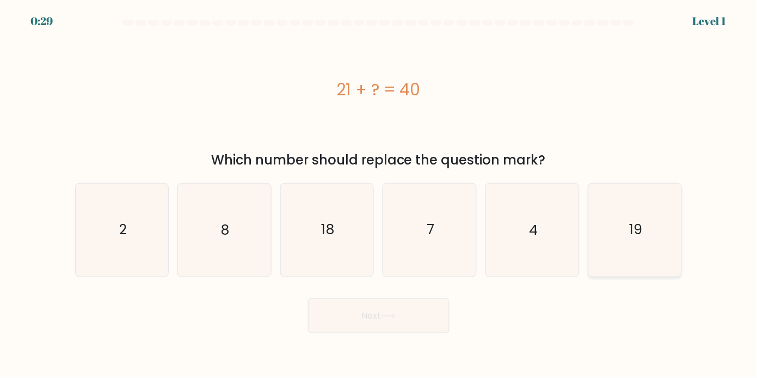
click at [634, 240] on icon "19" at bounding box center [635, 229] width 93 height 93
click at [380, 194] on input "f. 19" at bounding box center [379, 191] width 1 height 5
radio input "true"
click at [441, 307] on button "Next" at bounding box center [379, 315] width 142 height 35
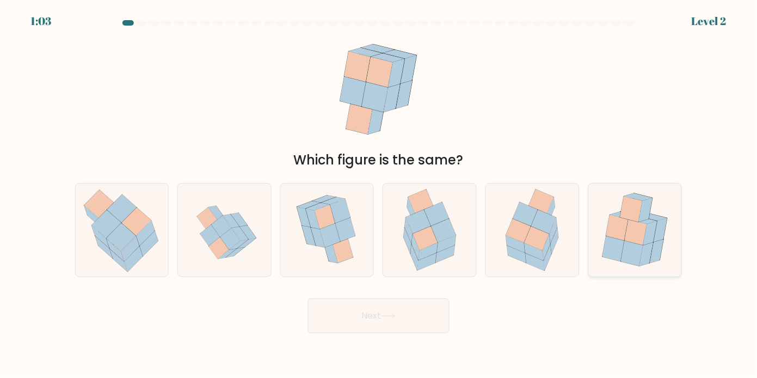
click at [638, 228] on icon at bounding box center [636, 233] width 22 height 26
click at [380, 194] on input "f." at bounding box center [379, 191] width 1 height 5
radio input "true"
click at [534, 230] on icon at bounding box center [537, 239] width 25 height 24
click at [380, 194] on input "e." at bounding box center [379, 191] width 1 height 5
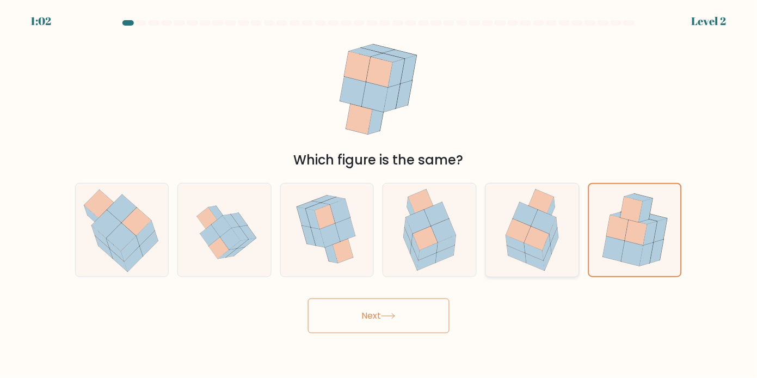
radio input "true"
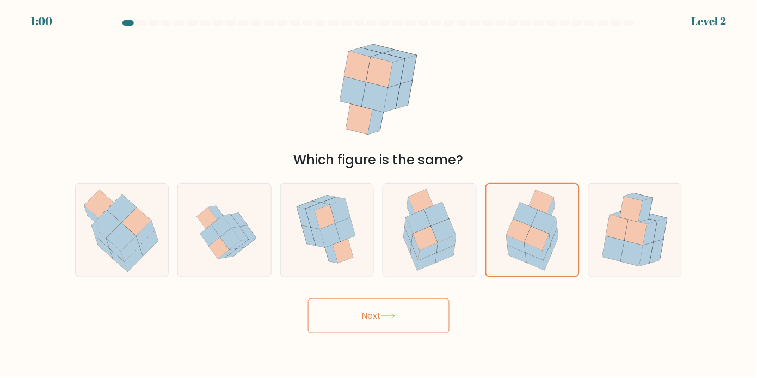
click at [412, 298] on button "Next" at bounding box center [379, 315] width 142 height 35
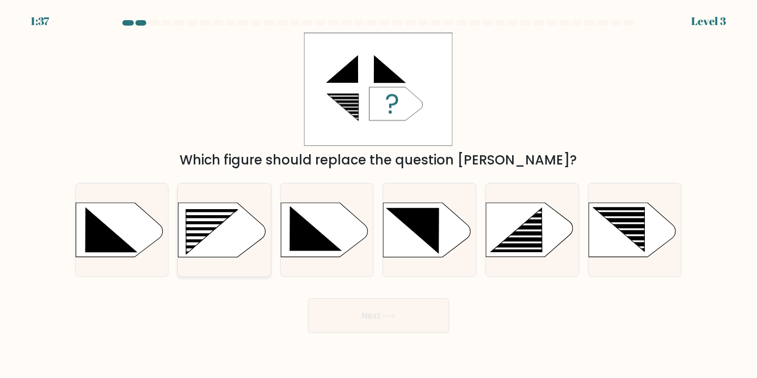
click at [210, 224] on rect at bounding box center [205, 225] width 74 height 3
click at [379, 194] on input "b." at bounding box center [379, 191] width 1 height 5
radio input "true"
click at [371, 315] on button "Next" at bounding box center [379, 315] width 142 height 35
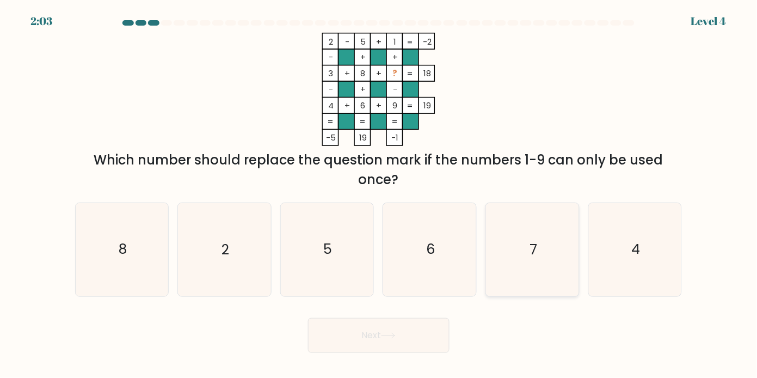
click at [555, 261] on icon "7" at bounding box center [532, 249] width 93 height 93
click at [380, 194] on input "e. 7" at bounding box center [379, 191] width 1 height 5
radio input "true"
click at [405, 338] on button "Next" at bounding box center [379, 335] width 142 height 35
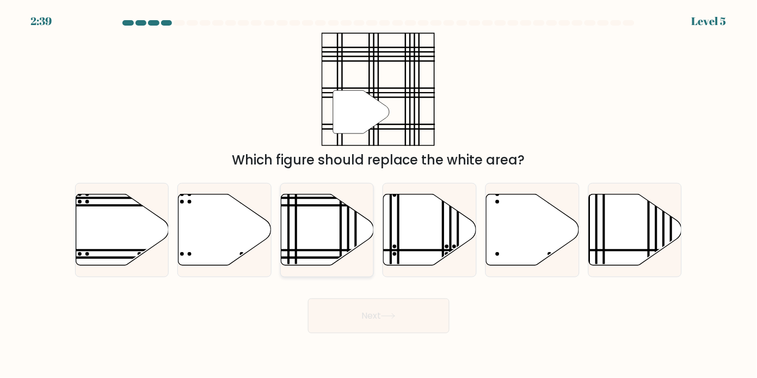
click at [302, 222] on icon at bounding box center [328, 229] width 93 height 71
click at [379, 194] on input "c." at bounding box center [379, 191] width 1 height 5
radio input "true"
click at [356, 298] on button "Next" at bounding box center [379, 315] width 142 height 35
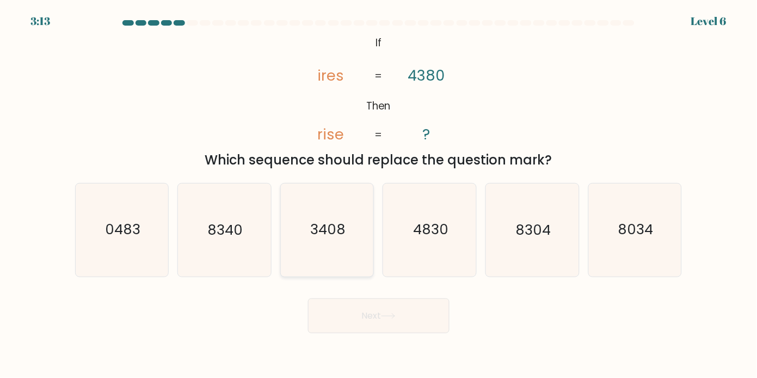
click at [346, 225] on icon "3408" at bounding box center [327, 229] width 93 height 93
click at [379, 194] on input "c. 3408" at bounding box center [379, 191] width 1 height 5
radio input "true"
click at [394, 313] on button "Next" at bounding box center [379, 315] width 142 height 35
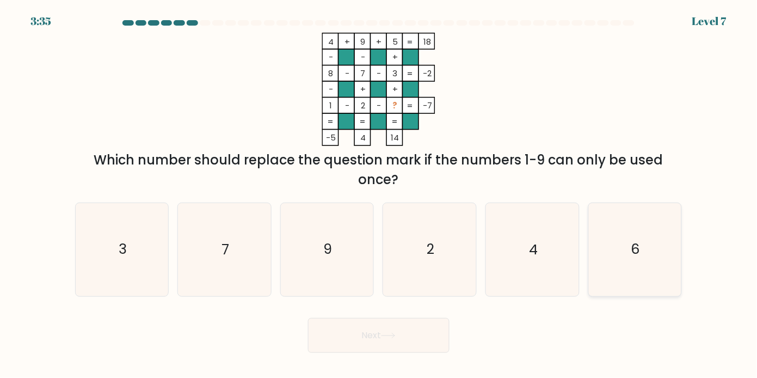
click at [622, 242] on icon "6" at bounding box center [635, 249] width 93 height 93
click at [380, 194] on input "f. 6" at bounding box center [379, 191] width 1 height 5
radio input "true"
click at [437, 326] on button "Next" at bounding box center [379, 335] width 142 height 35
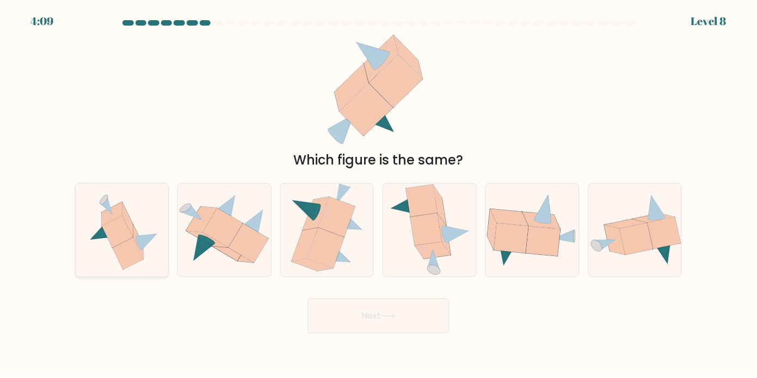
click at [121, 227] on icon at bounding box center [117, 232] width 31 height 32
click at [379, 194] on input "a." at bounding box center [379, 191] width 1 height 5
radio input "true"
click at [351, 300] on button "Next" at bounding box center [379, 315] width 142 height 35
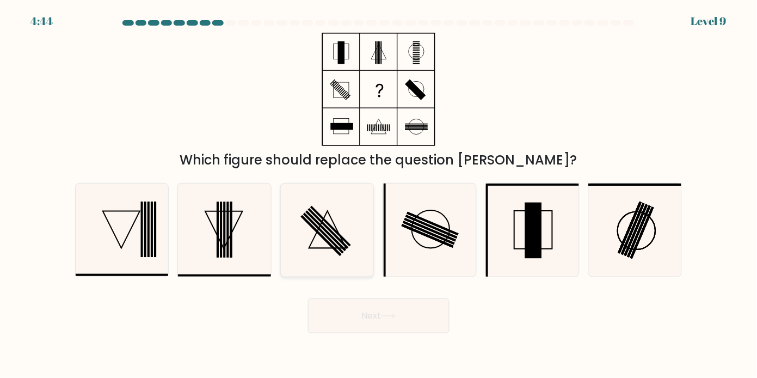
click at [313, 221] on rect at bounding box center [321, 236] width 41 height 41
click at [379, 194] on input "c." at bounding box center [379, 191] width 1 height 5
radio input "true"
click at [415, 304] on button "Next" at bounding box center [379, 315] width 142 height 35
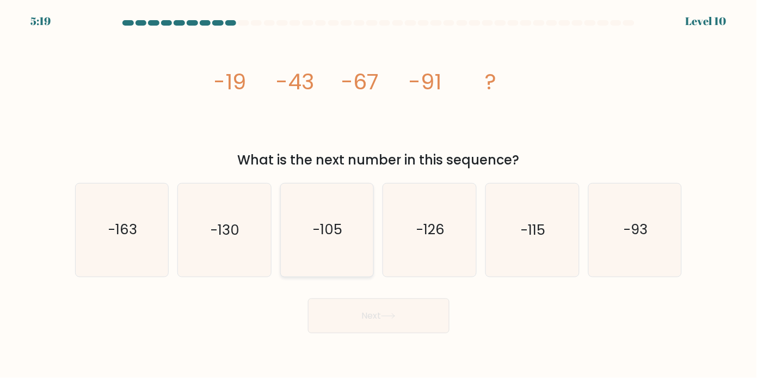
click at [347, 222] on icon "-105" at bounding box center [327, 229] width 93 height 93
click at [379, 194] on input "c. -105" at bounding box center [379, 191] width 1 height 5
radio input "true"
click at [393, 310] on button "Next" at bounding box center [379, 315] width 142 height 35
